Goal: Task Accomplishment & Management: Manage account settings

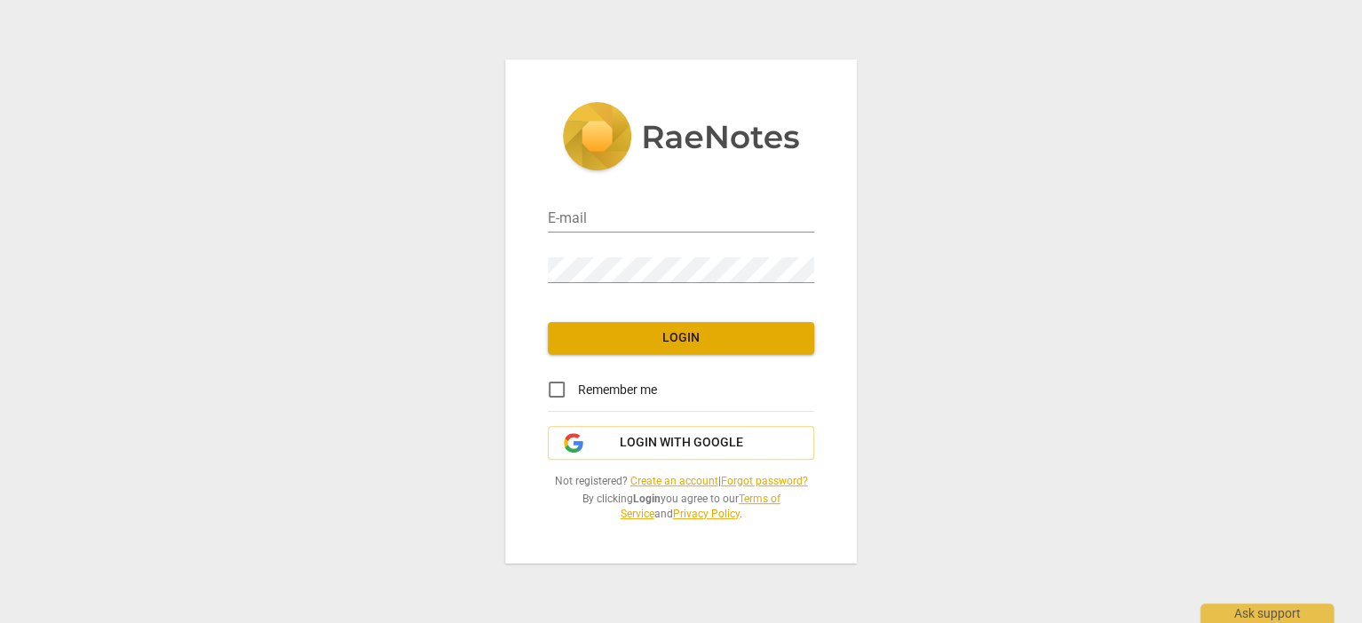
type input "roulaeidsawan@gmail.com"
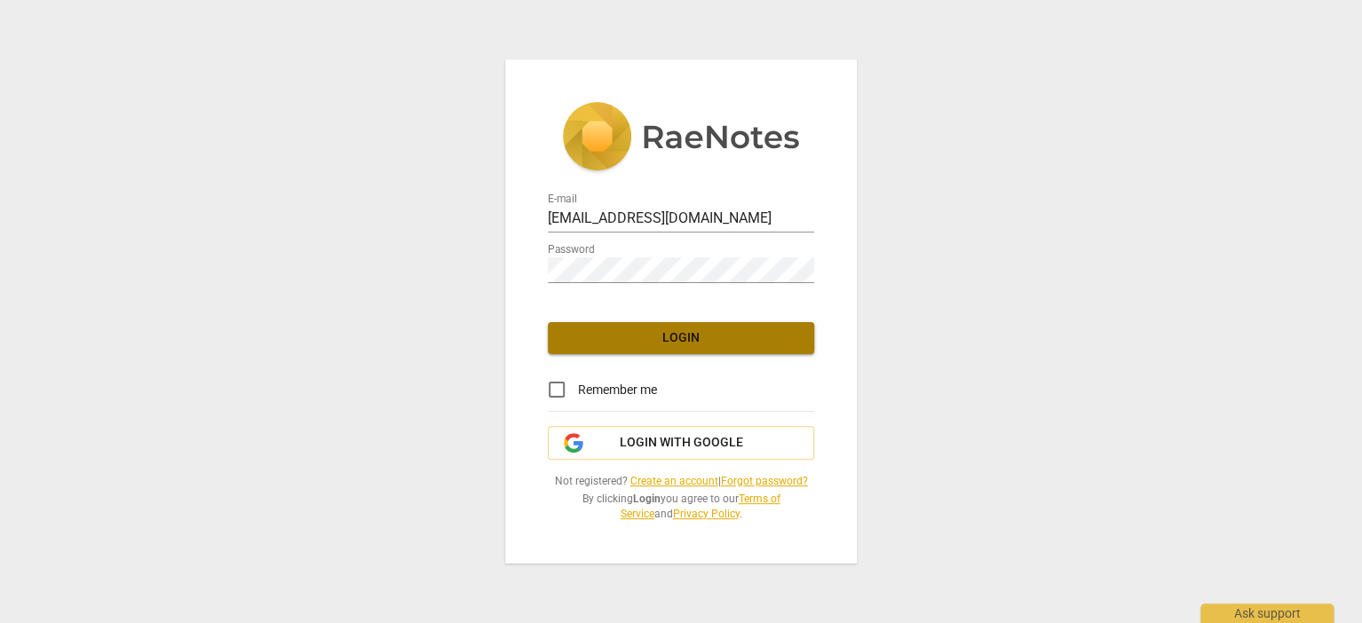
click at [630, 338] on span "Login" at bounding box center [681, 338] width 238 height 18
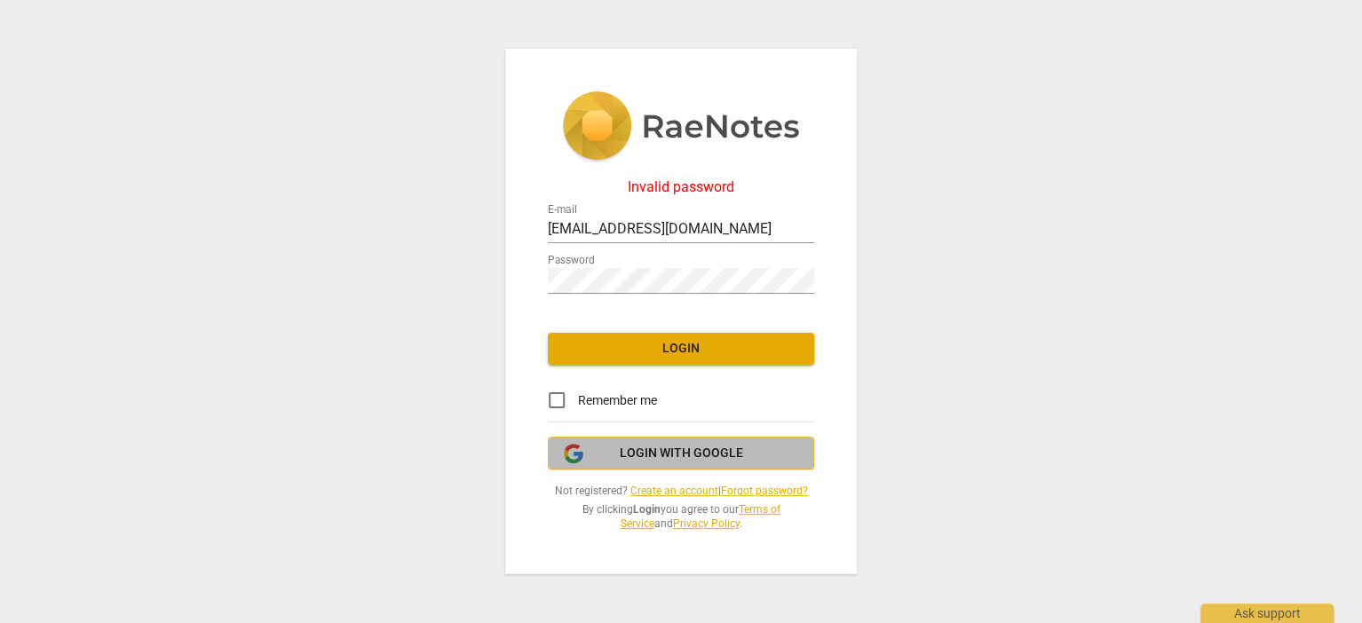
click at [636, 456] on span "Login with Google" at bounding box center [681, 454] width 123 height 18
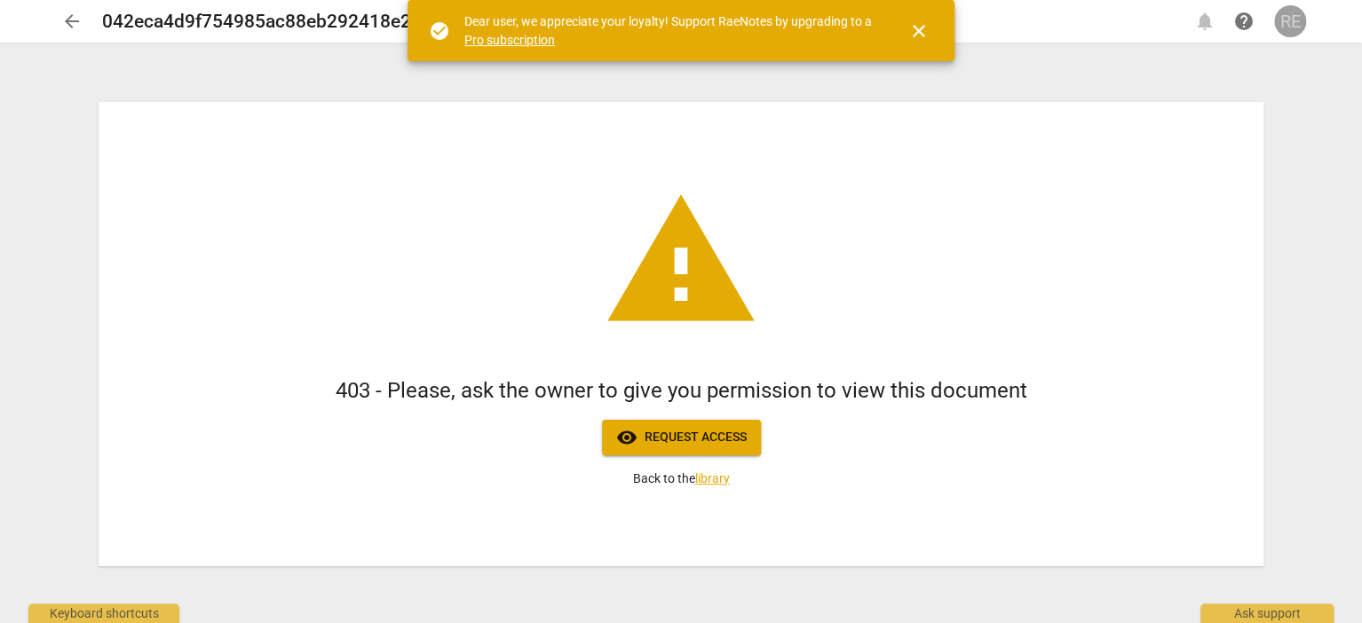
click at [1289, 23] on div "RE" at bounding box center [1290, 21] width 32 height 32
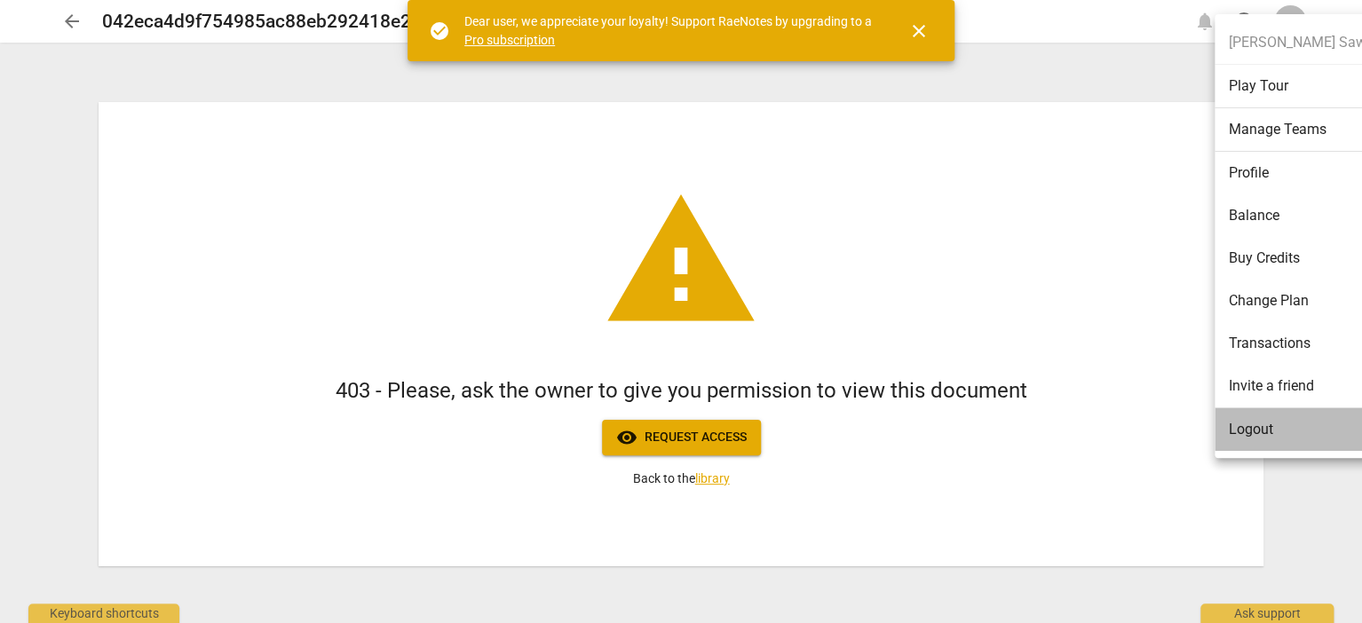
click at [1294, 432] on li "Logout" at bounding box center [1306, 430] width 182 height 43
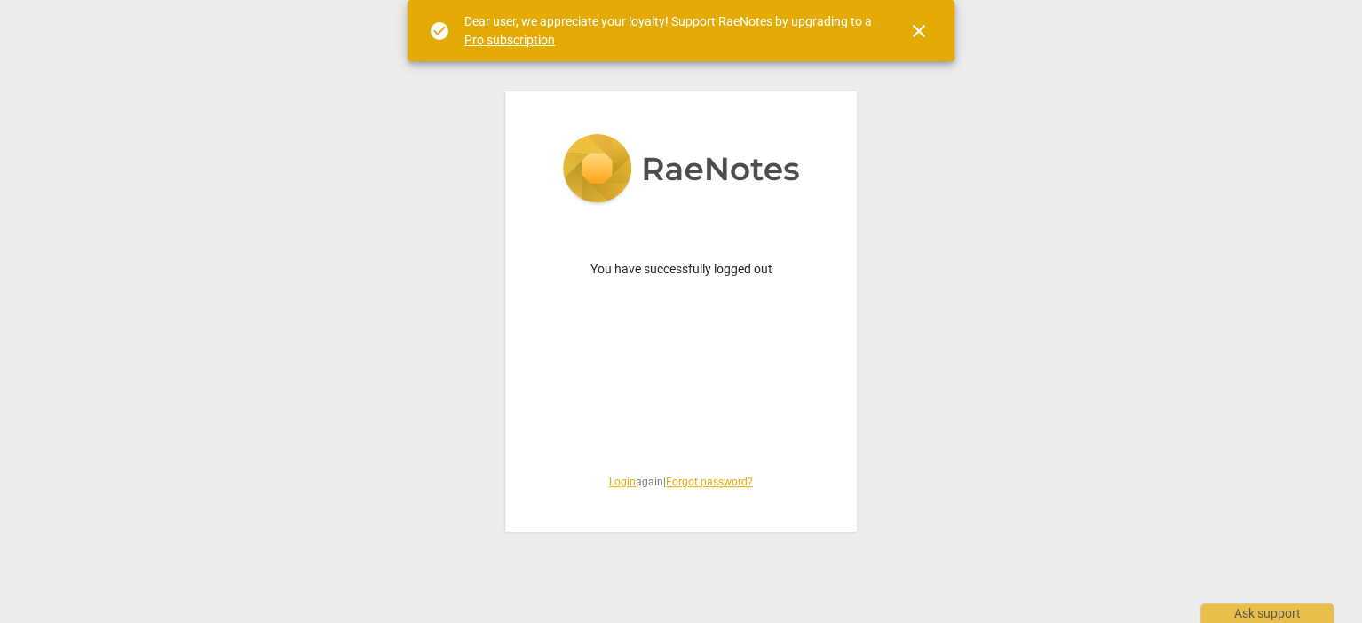
click at [625, 482] on link "Login" at bounding box center [622, 482] width 27 height 12
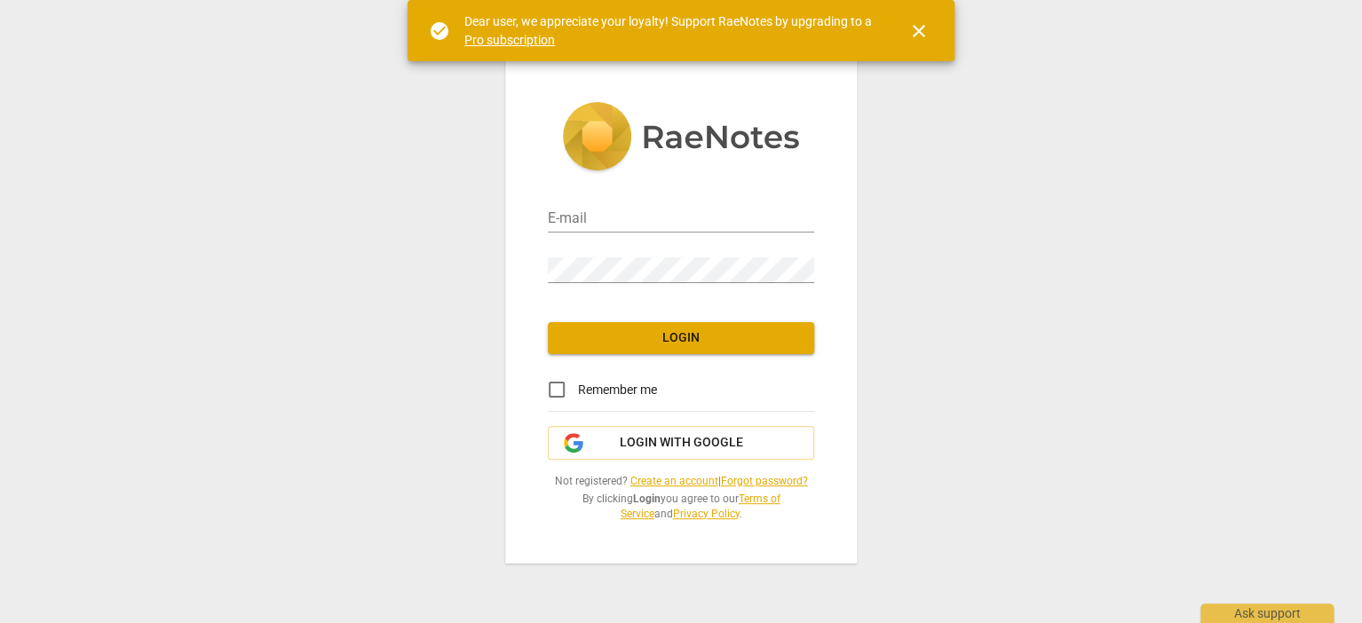
type input "roulaeidsawan@gmail.com"
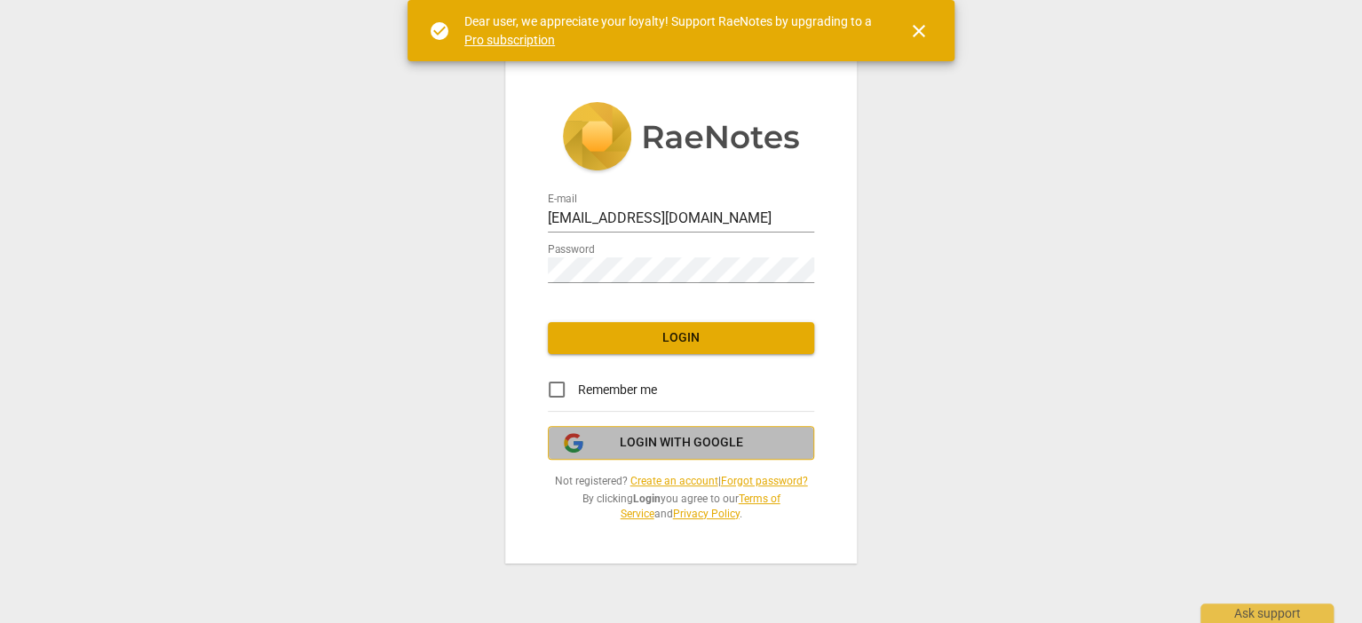
click at [730, 440] on span "Login with Google" at bounding box center [681, 443] width 123 height 18
